Goal: Task Accomplishment & Management: Use online tool/utility

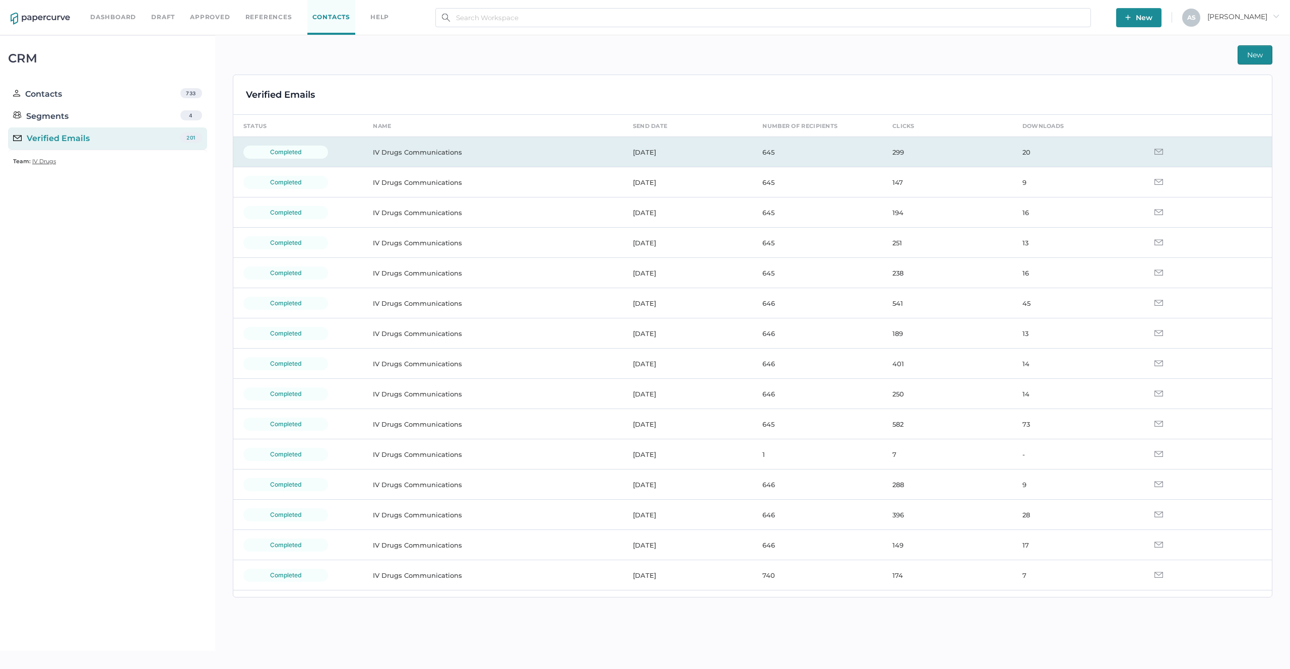
click at [803, 155] on td "645" at bounding box center [817, 152] width 130 height 30
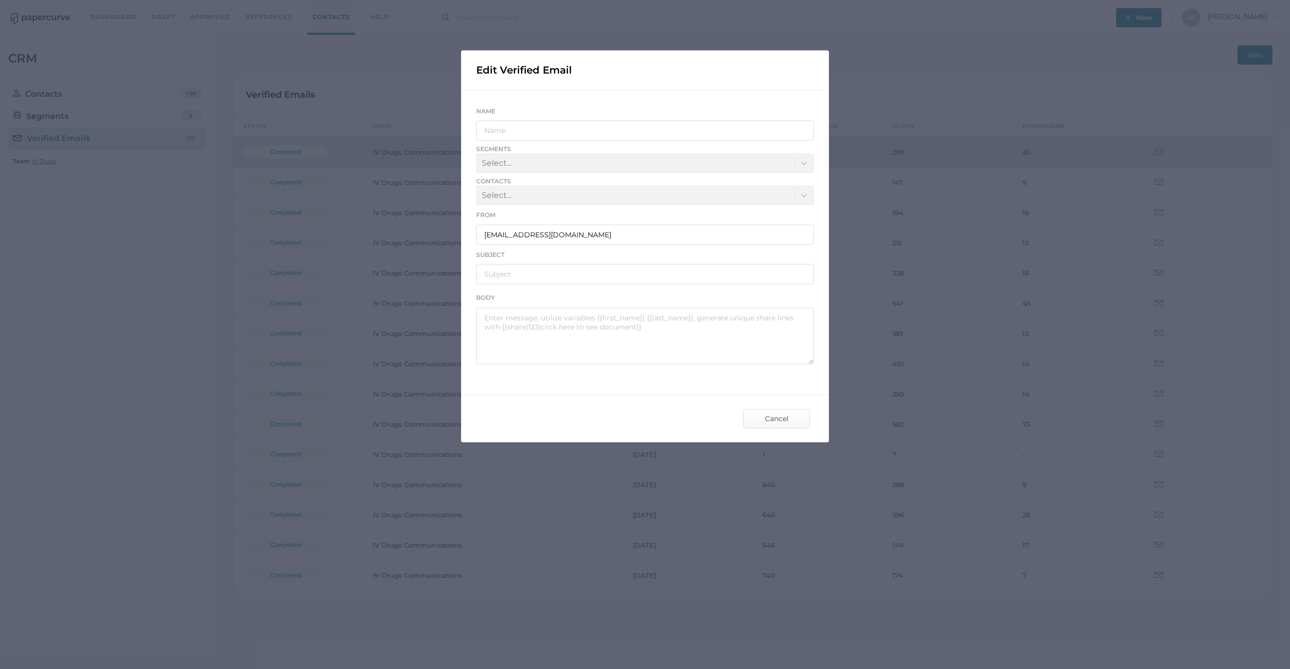
type input "IV Drugs Communications"
type input "[PERSON_NAME] Product Notifications - [DATE]"
type textarea "Good afternoon, Please see the links below for the most recent announcements fr…"
click at [791, 423] on span "Cancel" at bounding box center [776, 419] width 47 height 18
